Goal: Navigation & Orientation: Find specific page/section

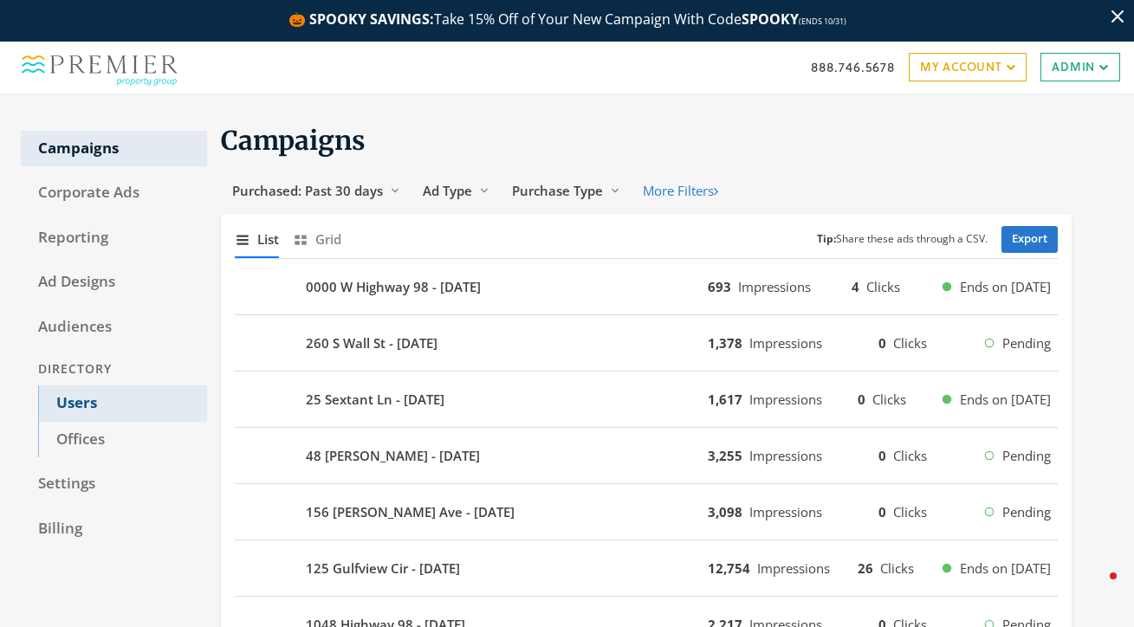
click at [75, 399] on link "Users" at bounding box center [122, 404] width 169 height 36
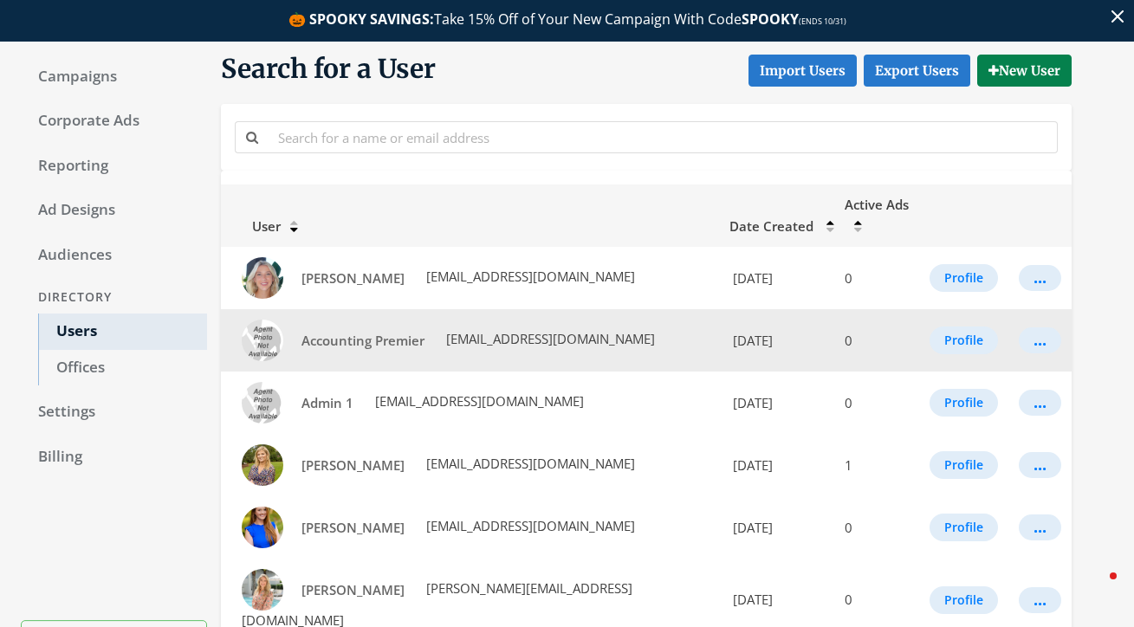
scroll to position [89, 0]
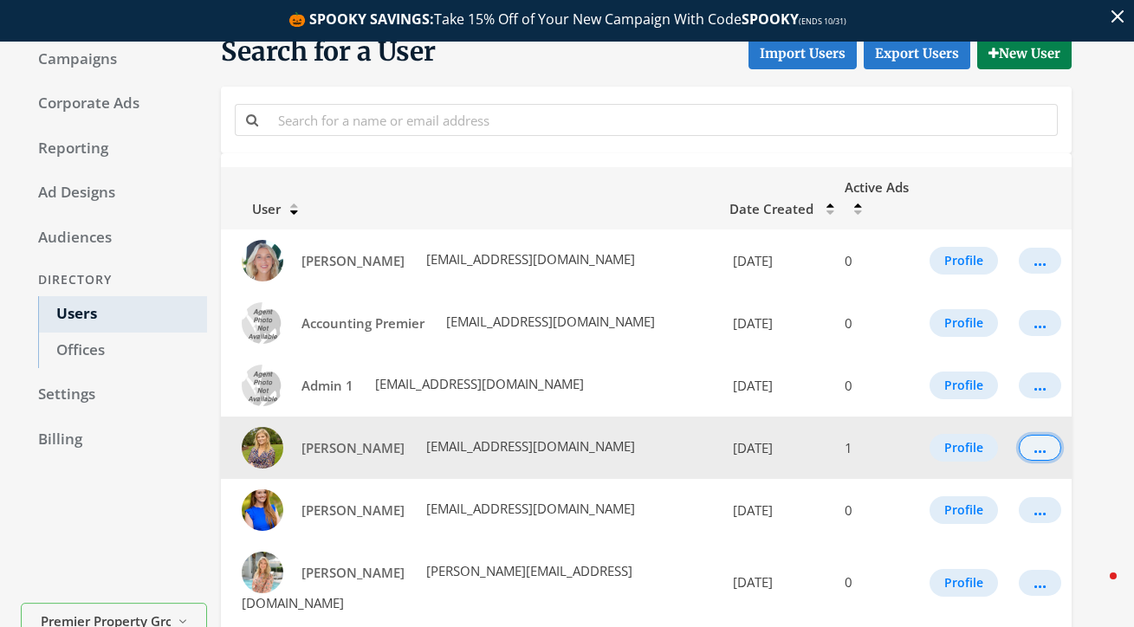
click at [1045, 438] on button "..." at bounding box center [1040, 448] width 42 height 26
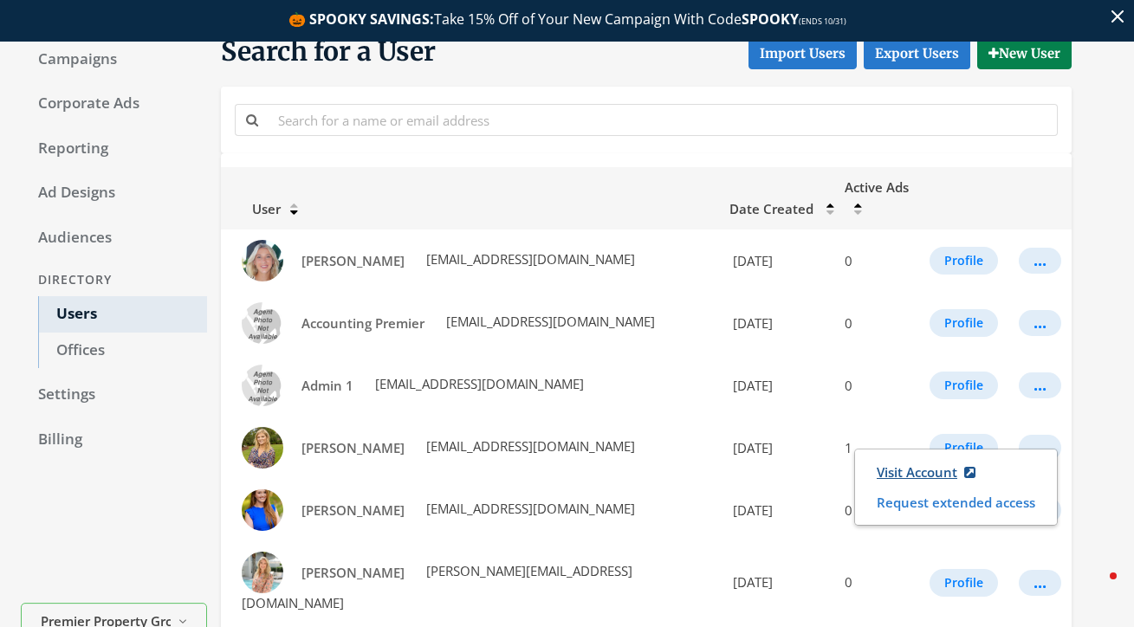
click at [921, 461] on link "Visit Account" at bounding box center [926, 473] width 121 height 32
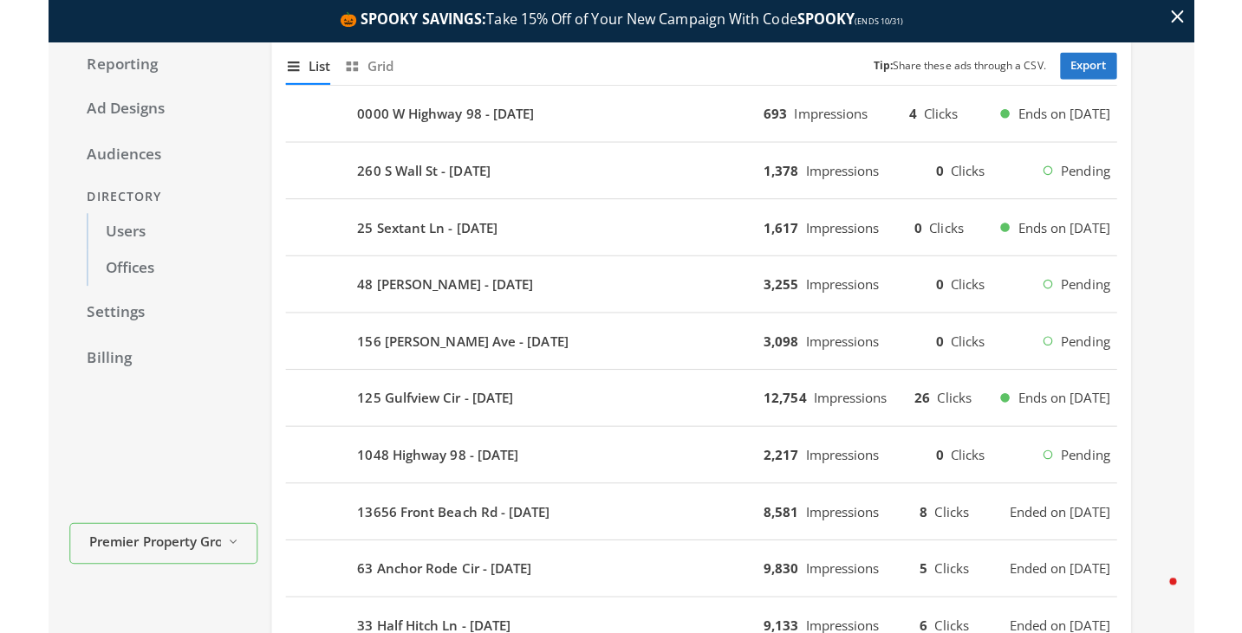
scroll to position [259, 0]
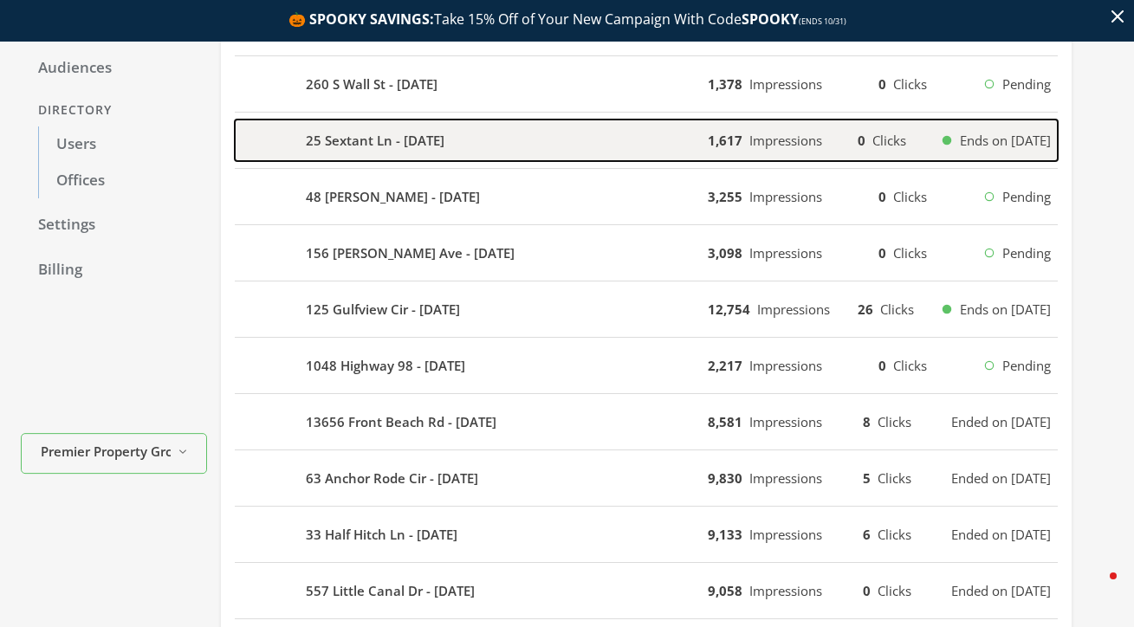
click at [621, 137] on div "25 Sextant Ln - [DATE]" at bounding box center [471, 141] width 473 height 42
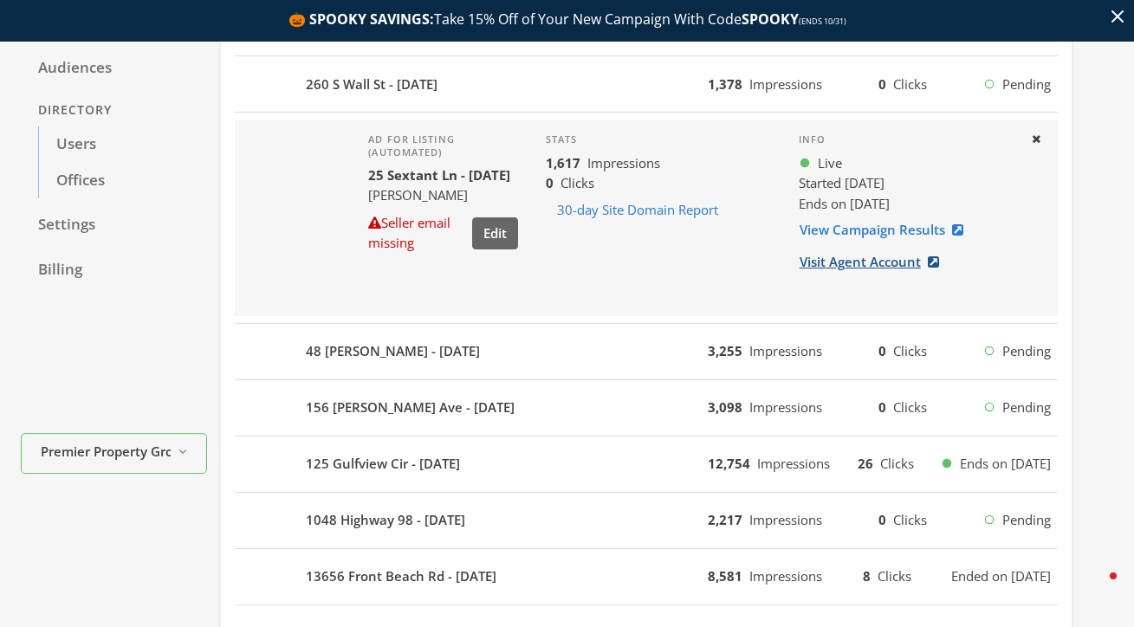
click at [847, 259] on link "Visit Agent Account" at bounding box center [875, 262] width 152 height 32
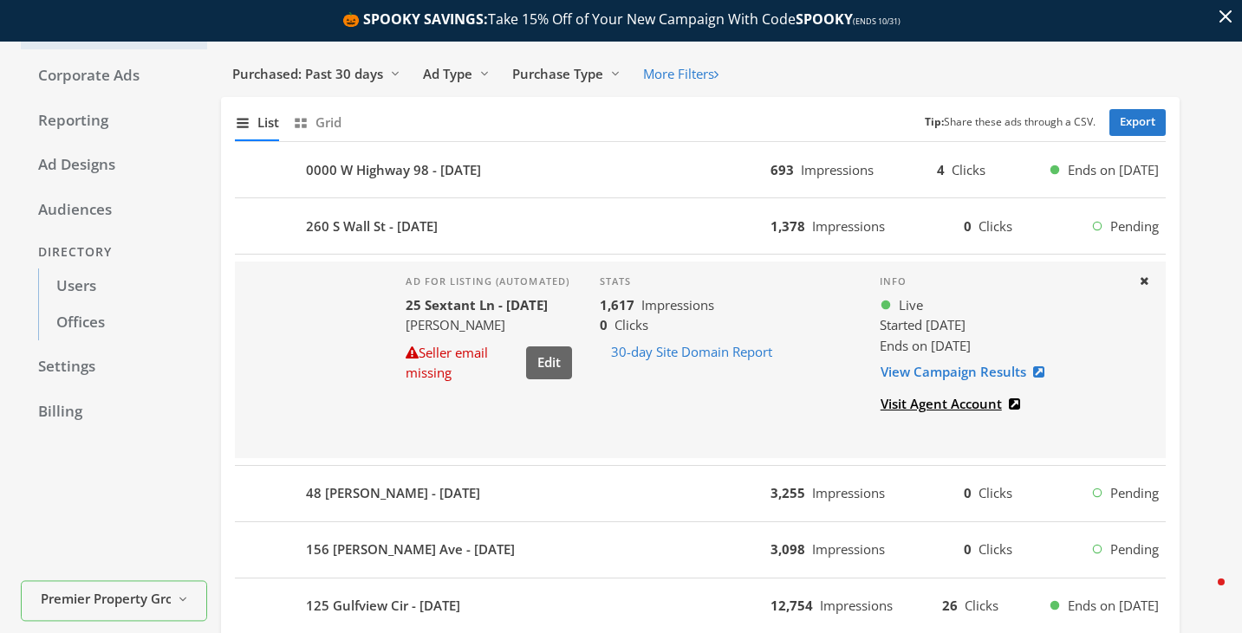
scroll to position [0, 0]
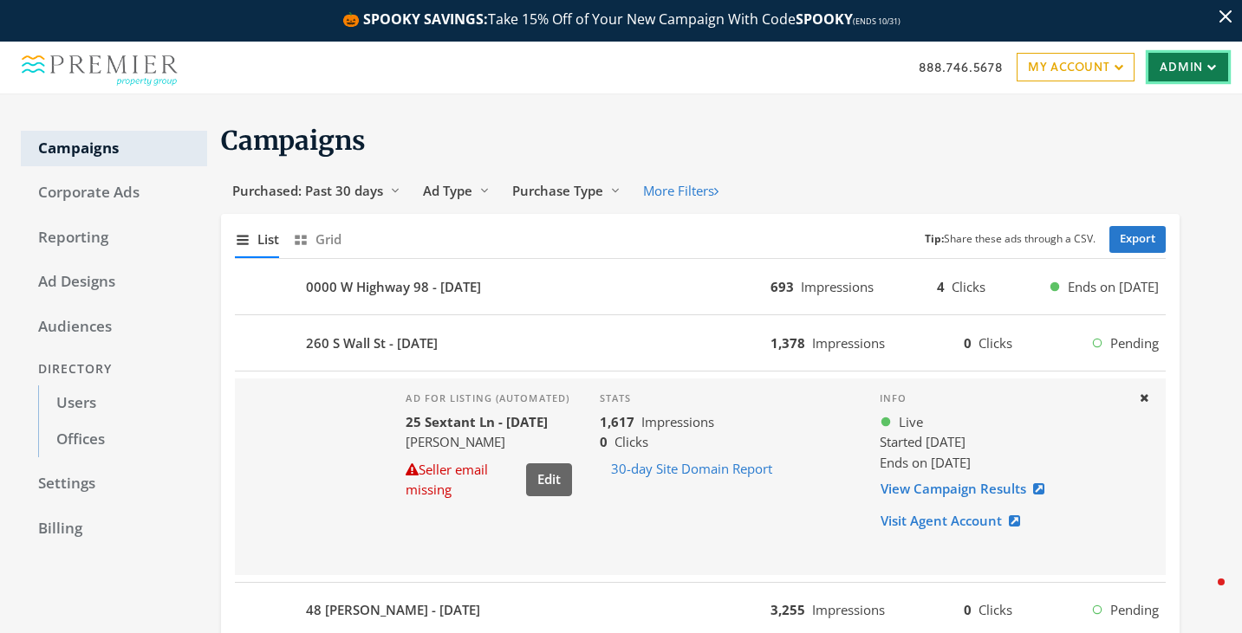
click at [1133, 73] on link "Admin" at bounding box center [1188, 67] width 80 height 28
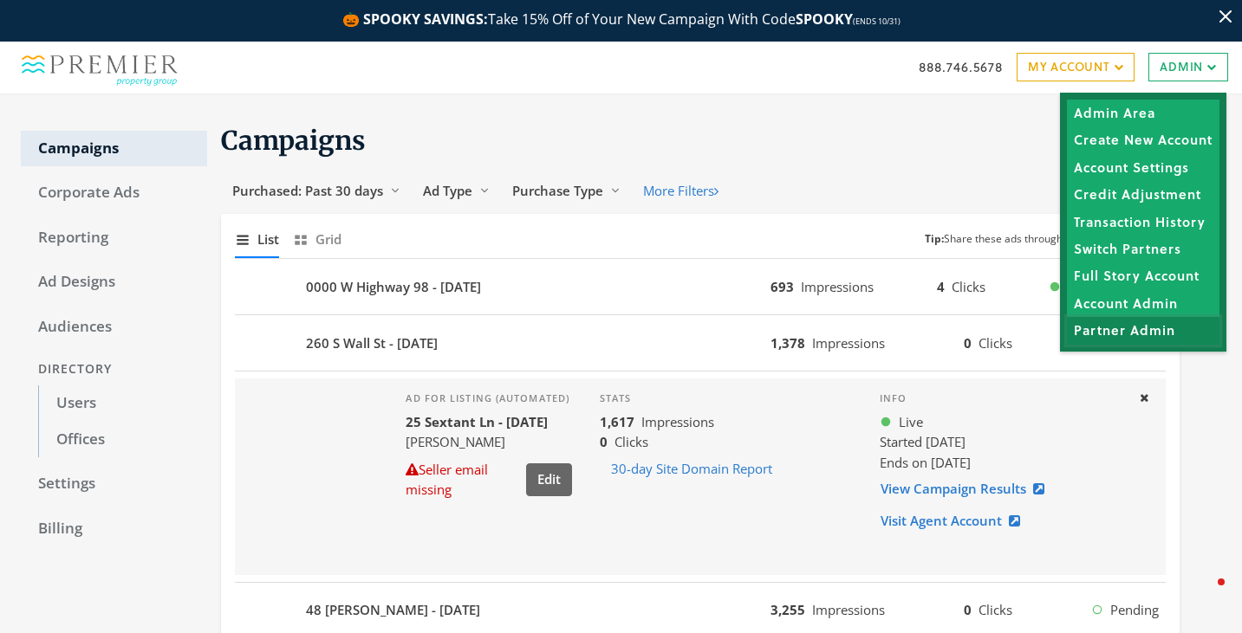
click at [1125, 338] on link "Partner Admin" at bounding box center [1143, 331] width 153 height 27
